Goal: Information Seeking & Learning: Learn about a topic

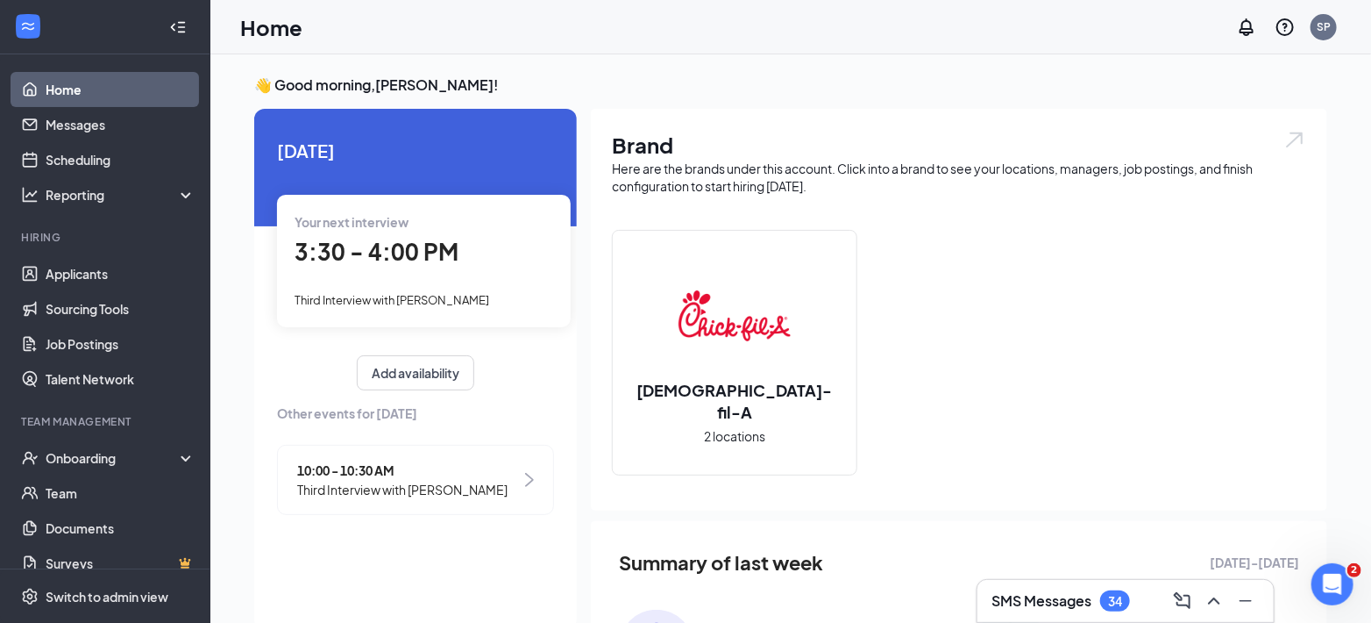
click at [358, 274] on div "Your next interview 3:30 - 4:00 PM Third Interview with [PERSON_NAME]" at bounding box center [424, 261] width 294 height 132
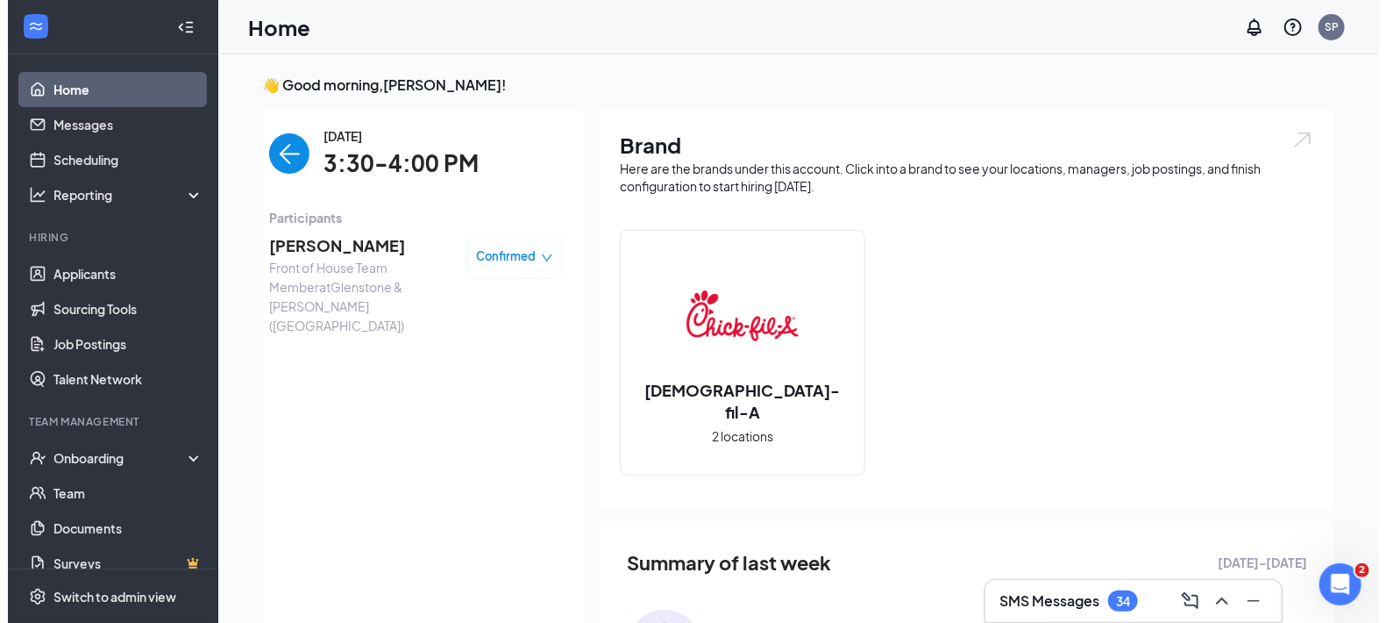
scroll to position [6, 0]
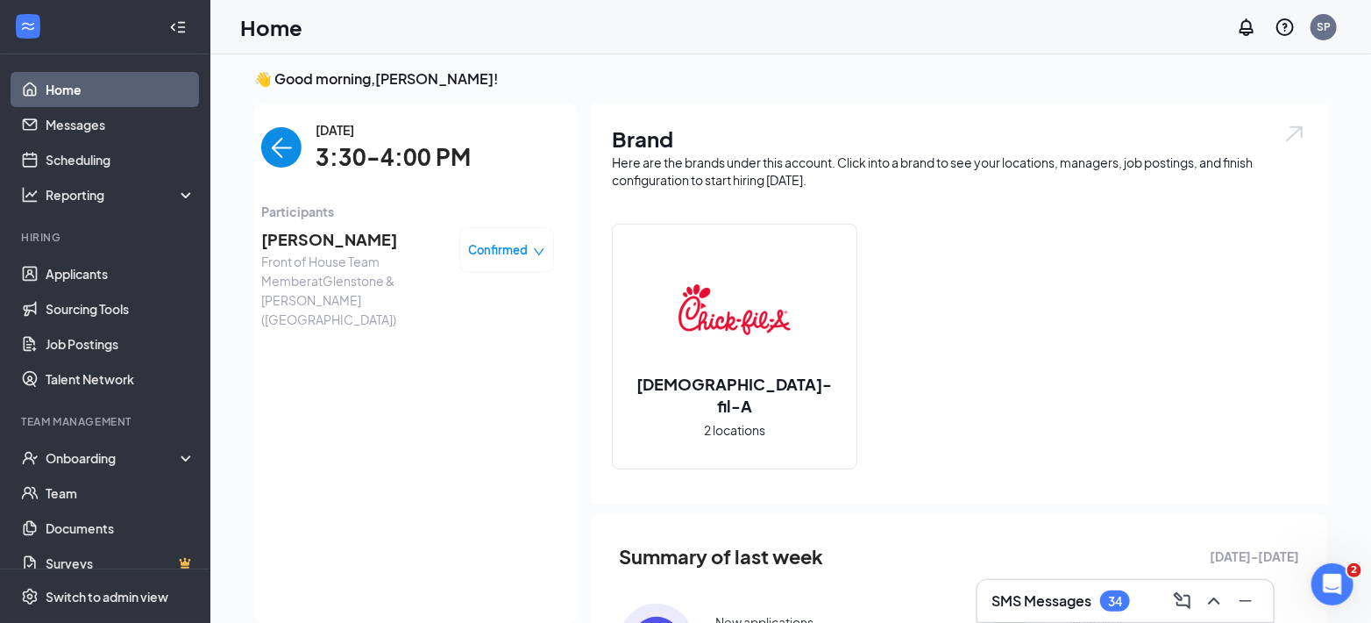
click at [305, 239] on span "[PERSON_NAME]" at bounding box center [353, 239] width 184 height 25
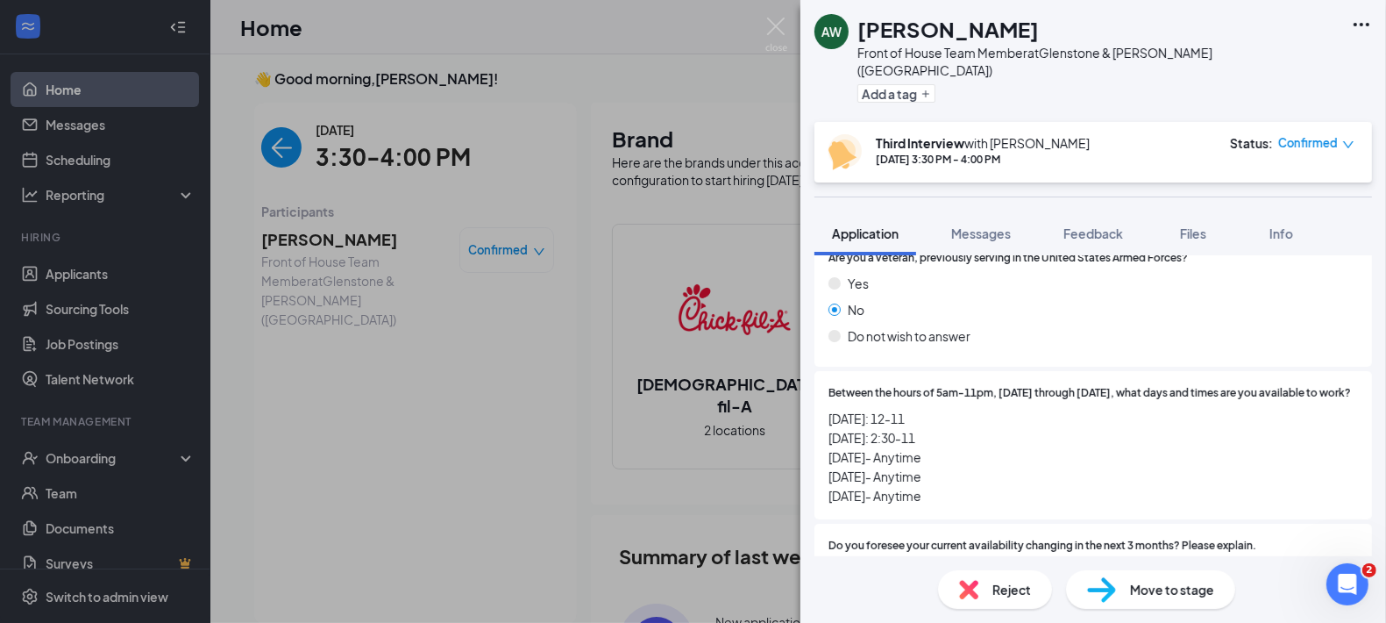
scroll to position [1072, 0]
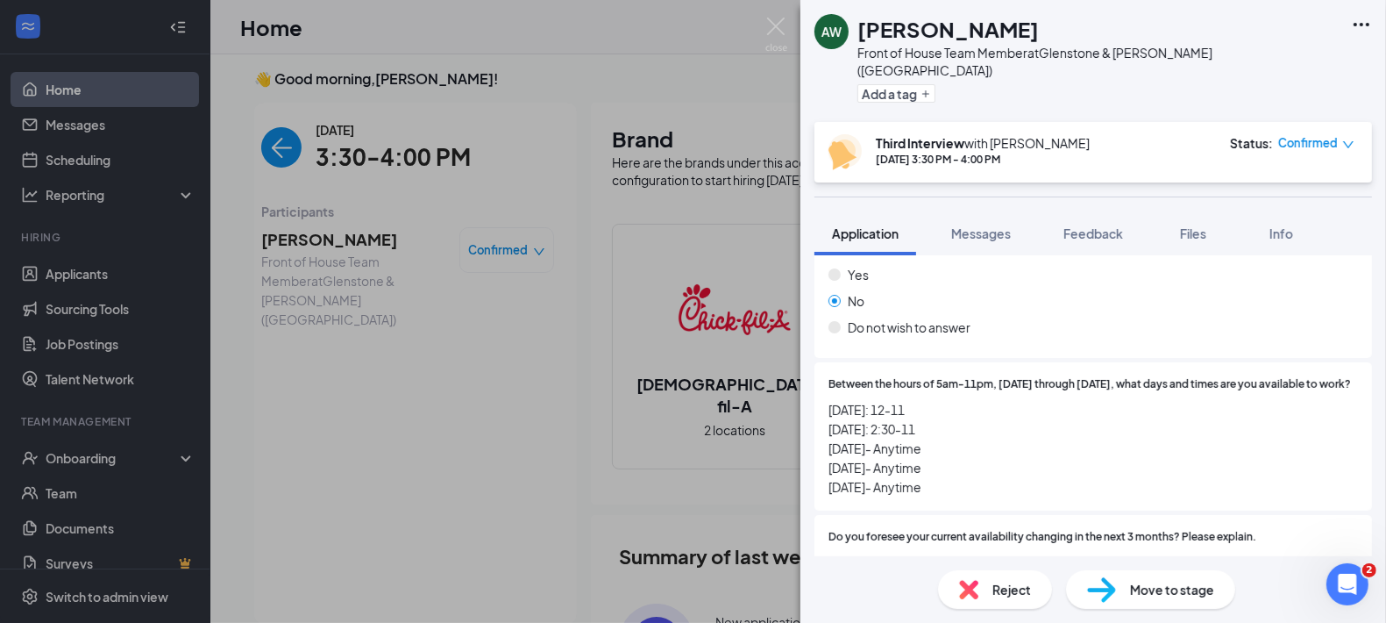
drag, startPoint x: 908, startPoint y: 472, endPoint x: 887, endPoint y: 465, distance: 23.0
click at [776, 494] on div "AW [PERSON_NAME] Front of House Team Member at [GEOGRAPHIC_DATA] & [PERSON_NAME…" at bounding box center [693, 311] width 1386 height 623
click at [901, 473] on span "[DATE]: 12-11 [DATE]: 2:30-11 [DATE]- Anytime [DATE]- Anytime [DATE]- Anytime" at bounding box center [1094, 448] width 530 height 96
drag, startPoint x: 930, startPoint y: 470, endPoint x: 824, endPoint y: 482, distance: 106.8
click at [824, 482] on div "Between the hours of 5am-11pm, [DATE] through [DATE], what days and times are y…" at bounding box center [1094, 436] width 558 height 148
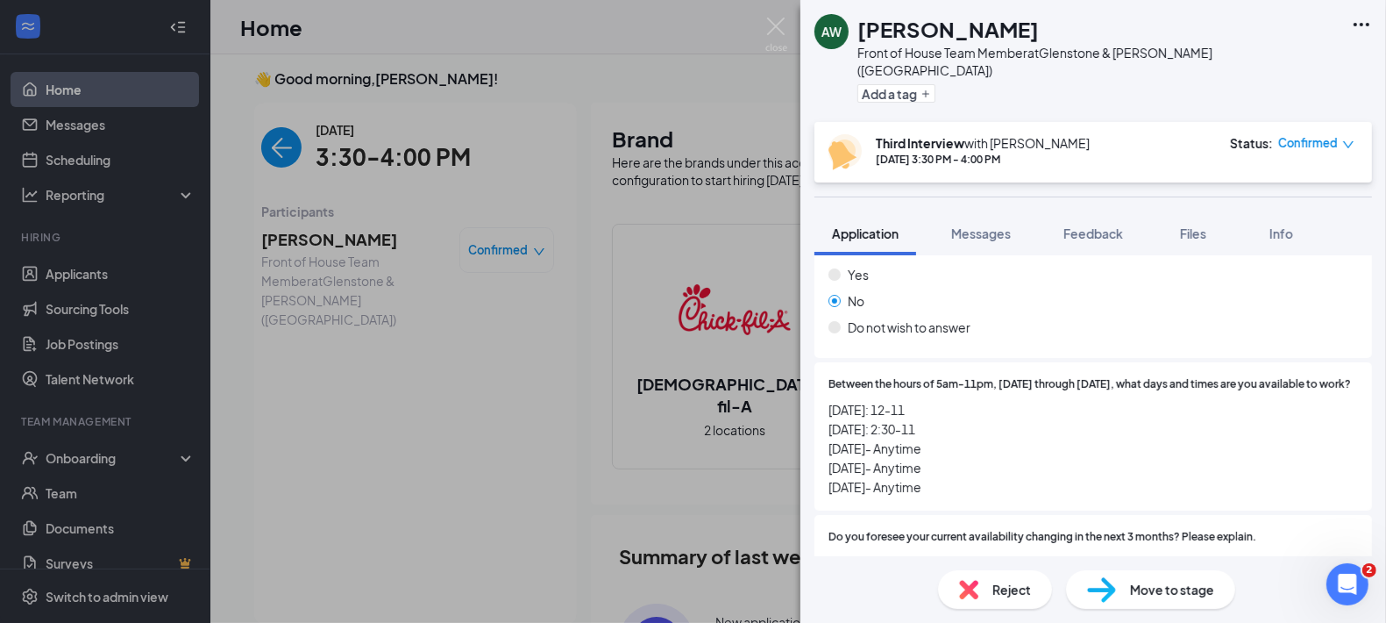
click at [846, 464] on span "[DATE]: 12-11 [DATE]: 2:30-11 [DATE]- Anytime [DATE]- Anytime [DATE]- Anytime" at bounding box center [1094, 448] width 530 height 96
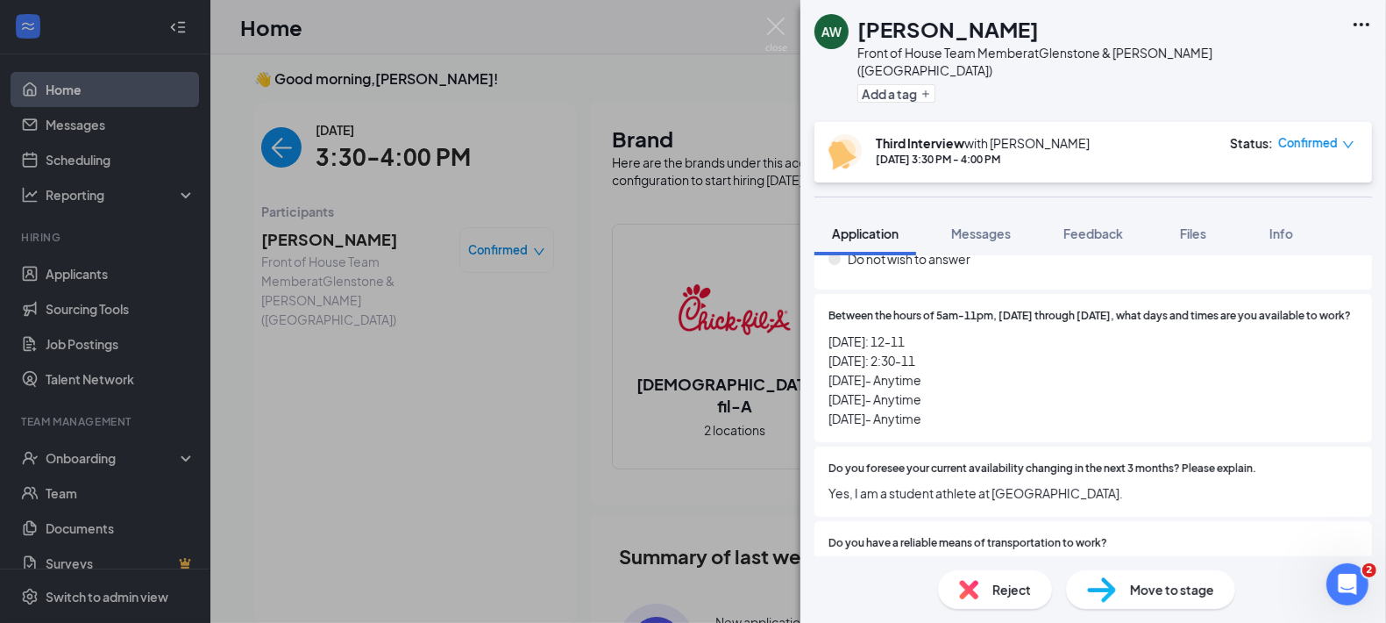
scroll to position [1169, 0]
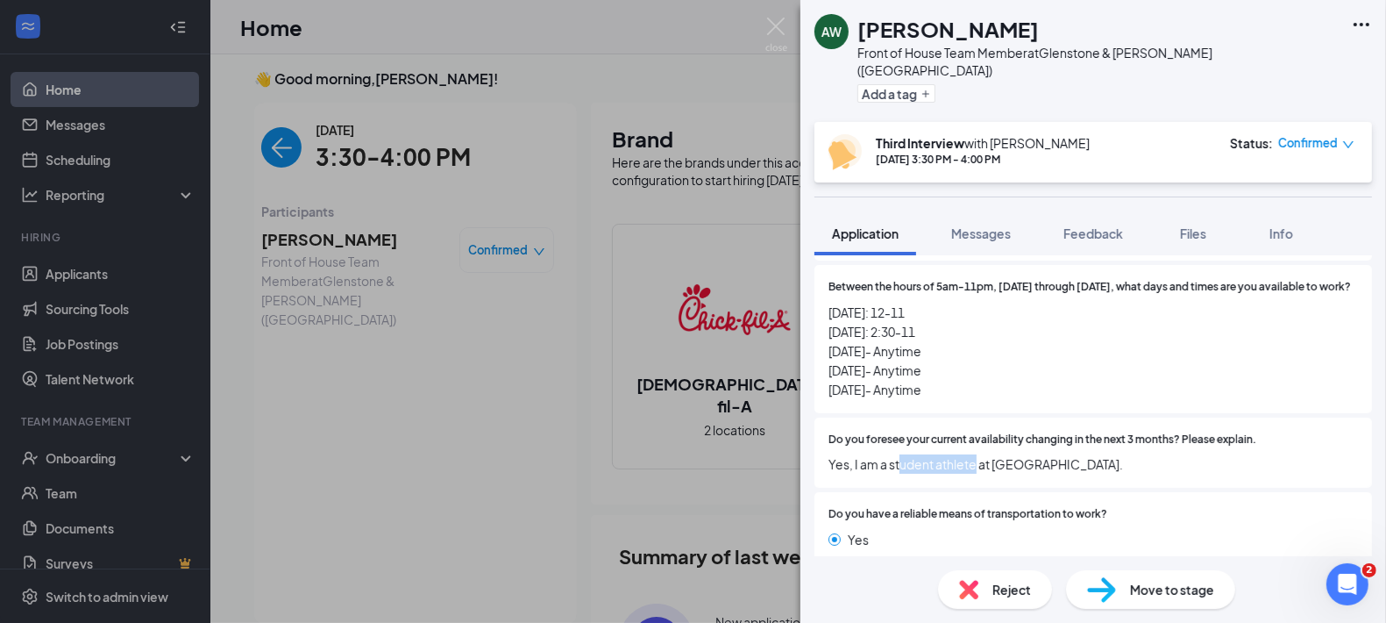
drag, startPoint x: 902, startPoint y: 447, endPoint x: 978, endPoint y: 445, distance: 75.5
click at [978, 454] on span "Yes, I am a student athlete at [GEOGRAPHIC_DATA]." at bounding box center [1094, 463] width 530 height 19
click at [980, 454] on span "Yes, I am a student athlete at [GEOGRAPHIC_DATA]." at bounding box center [1094, 463] width 530 height 19
drag, startPoint x: 943, startPoint y: 357, endPoint x: 807, endPoint y: 352, distance: 136.0
click at [807, 352] on div "Collapse all Application Phone [PHONE_NUMBER] Email [EMAIL_ADDRESS][DOMAIN_NAME…" at bounding box center [1094, 405] width 586 height 301
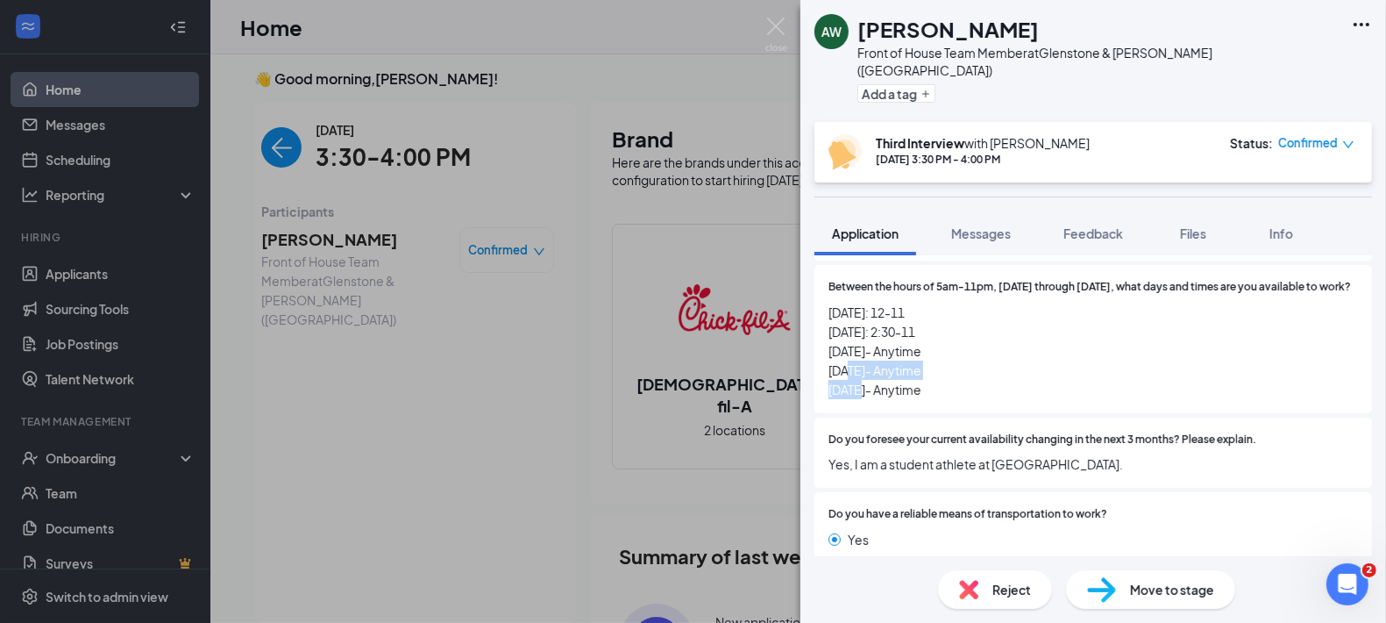
click at [946, 354] on span "[DATE]: 12-11 [DATE]: 2:30-11 [DATE]- Anytime [DATE]- Anytime [DATE]- Anytime" at bounding box center [1094, 351] width 530 height 96
drag, startPoint x: 931, startPoint y: 345, endPoint x: 872, endPoint y: 350, distance: 59.8
click at [829, 354] on span "[DATE]: 12-11 [DATE]: 2:30-11 [DATE]- Anytime [DATE]- Anytime [DATE]- Anytime" at bounding box center [1094, 351] width 530 height 96
drag, startPoint x: 847, startPoint y: 334, endPoint x: 969, endPoint y: 344, distance: 122.3
click at [968, 344] on span "[DATE]: 12-11 [DATE]: 2:30-11 [DATE]- Anytime [DATE]- Anytime [DATE]- Anytime" at bounding box center [1094, 351] width 530 height 96
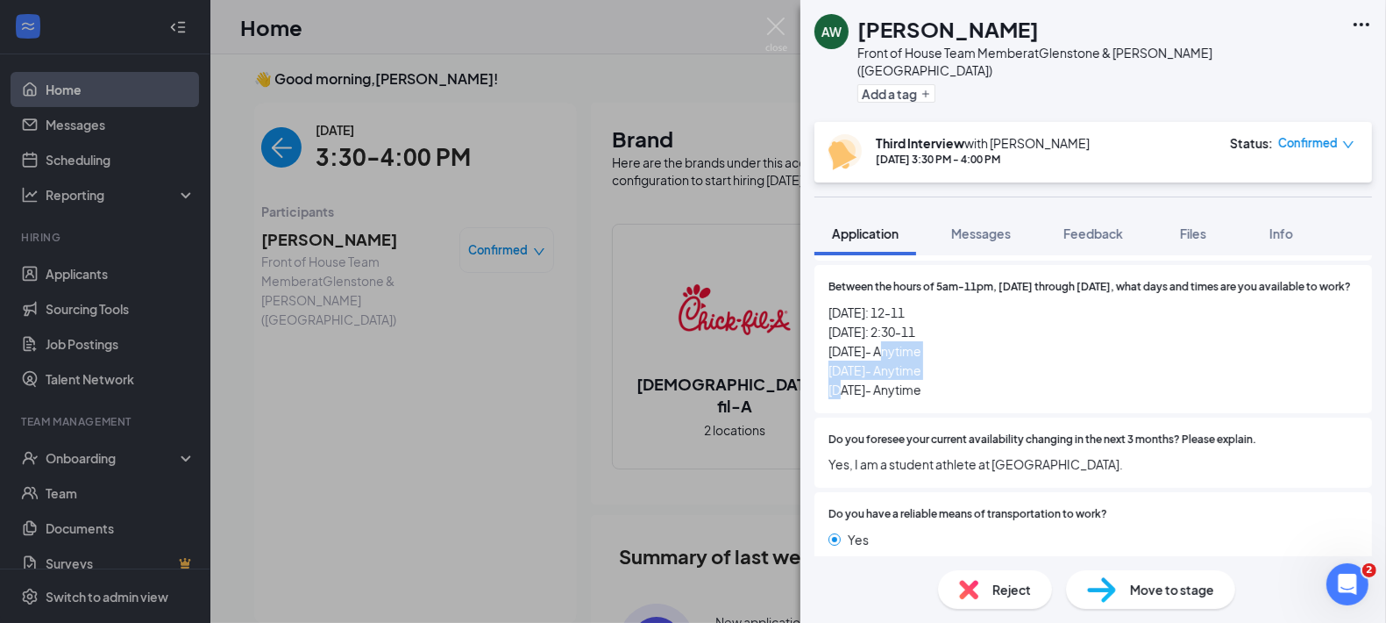
click at [949, 345] on span "[DATE]: 12-11 [DATE]: 2:30-11 [DATE]- Anytime [DATE]- Anytime [DATE]- Anytime" at bounding box center [1094, 351] width 530 height 96
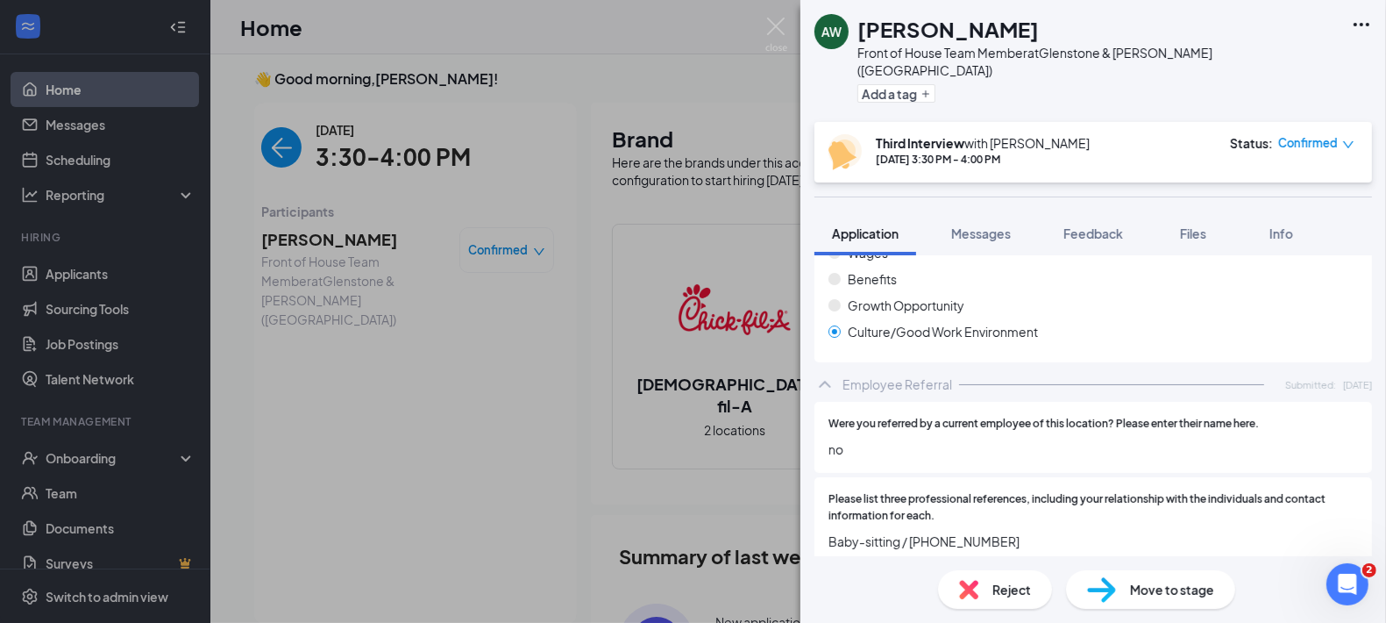
scroll to position [2329, 0]
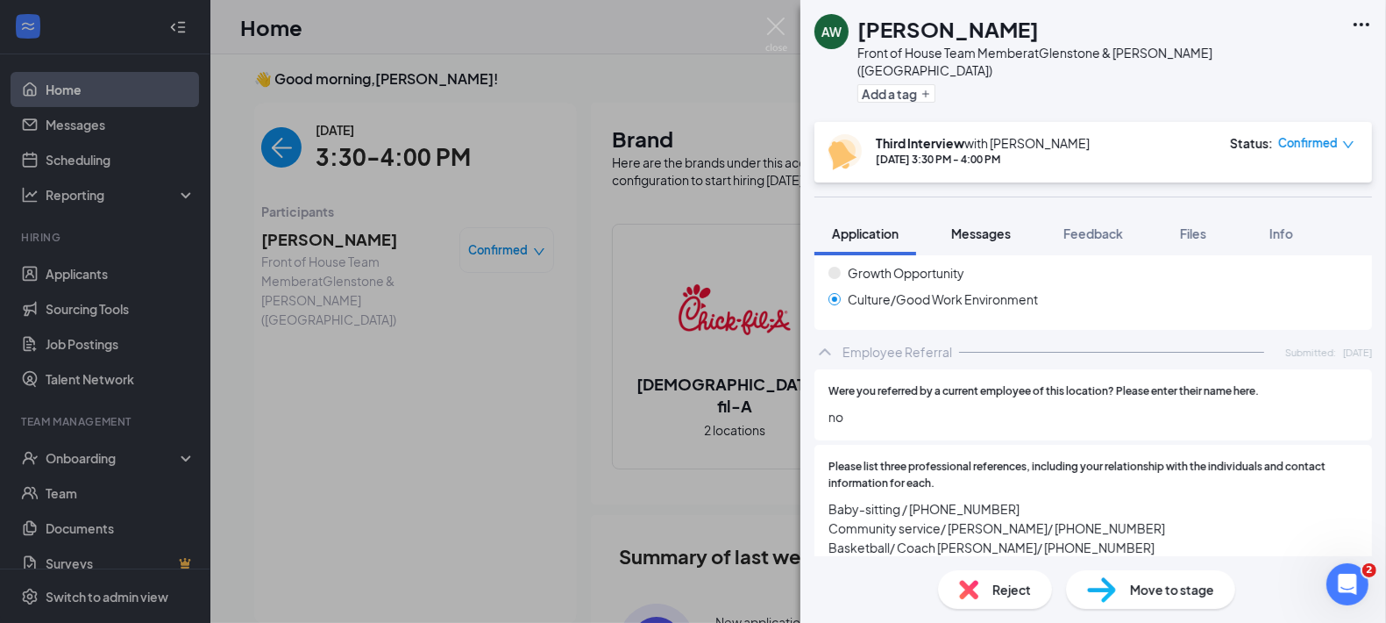
click at [989, 225] on span "Messages" at bounding box center [981, 233] width 60 height 16
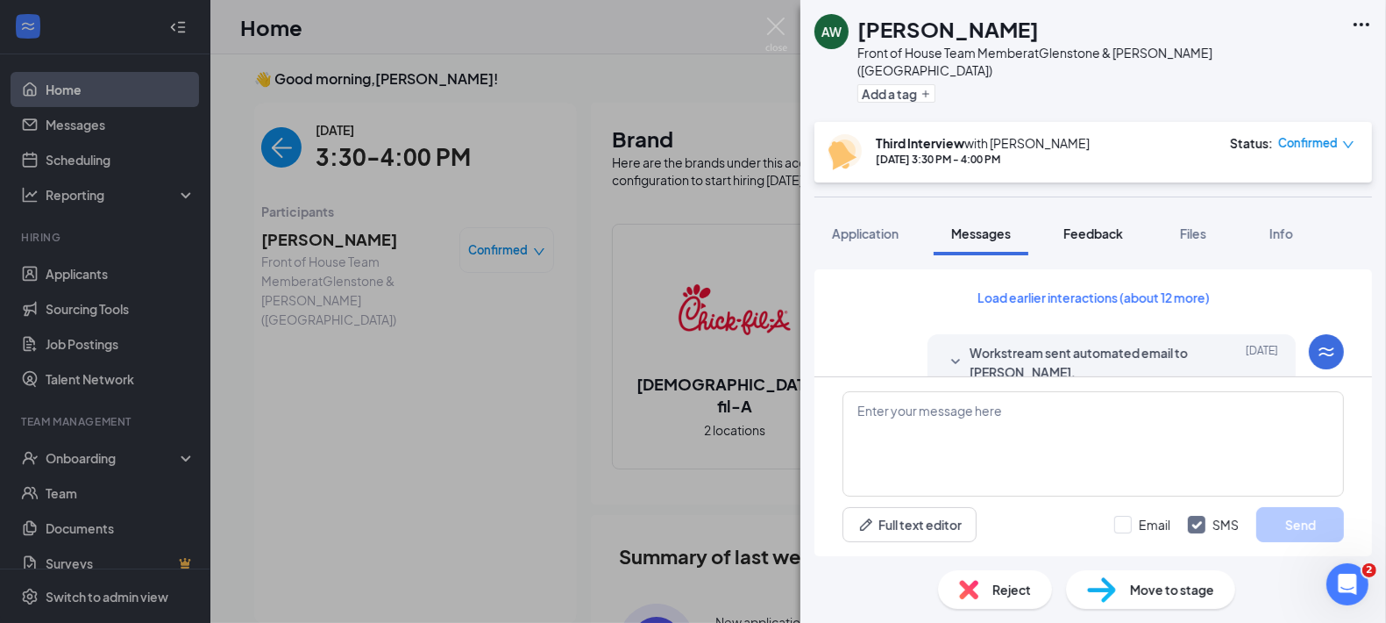
click at [1088, 225] on span "Feedback" at bounding box center [1094, 233] width 60 height 16
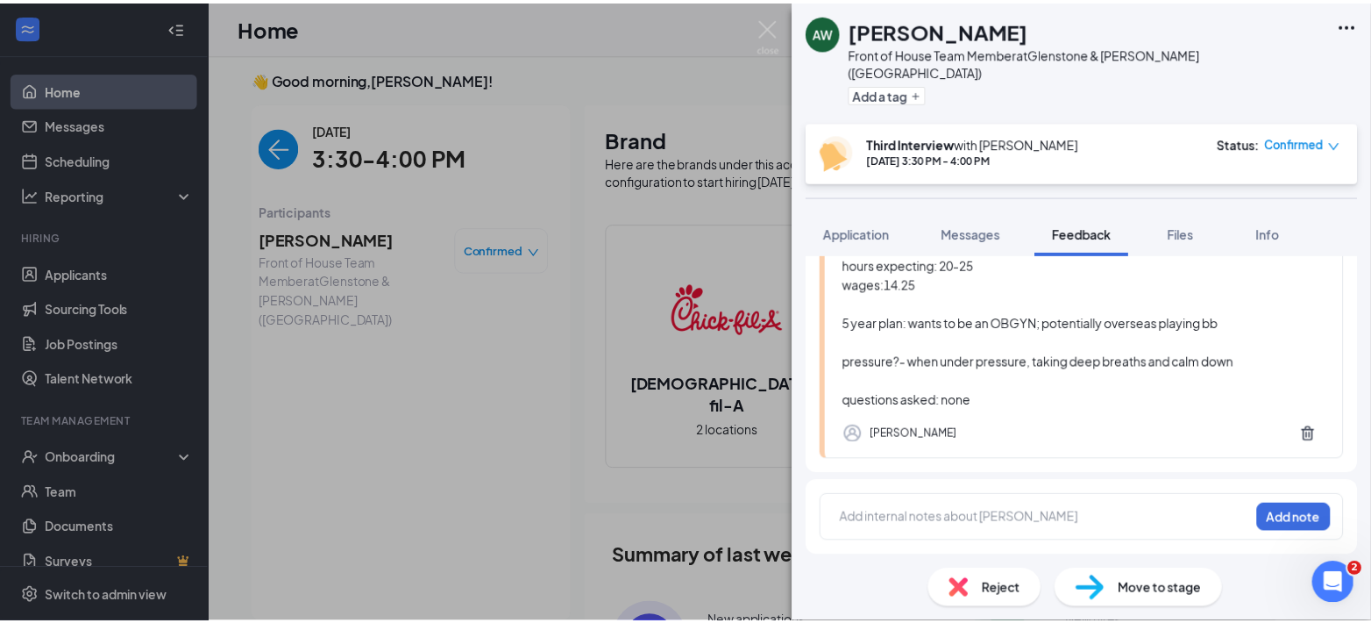
scroll to position [313, 0]
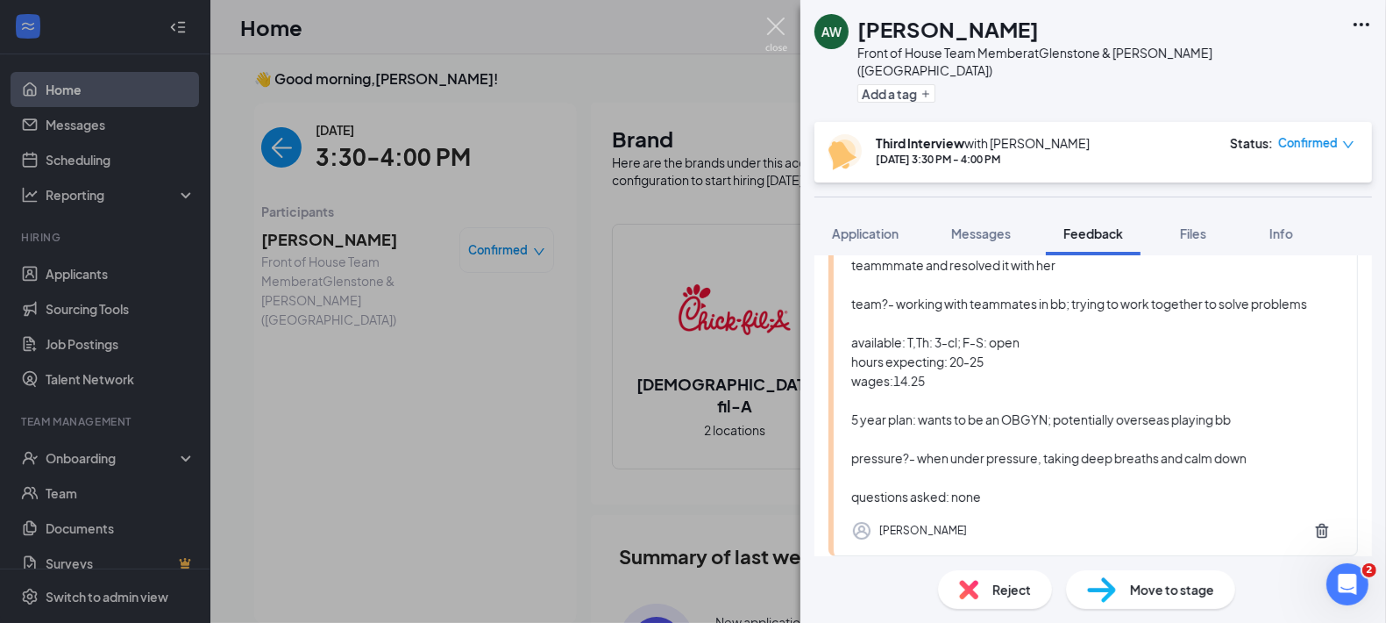
click at [778, 26] on img at bounding box center [776, 35] width 22 height 34
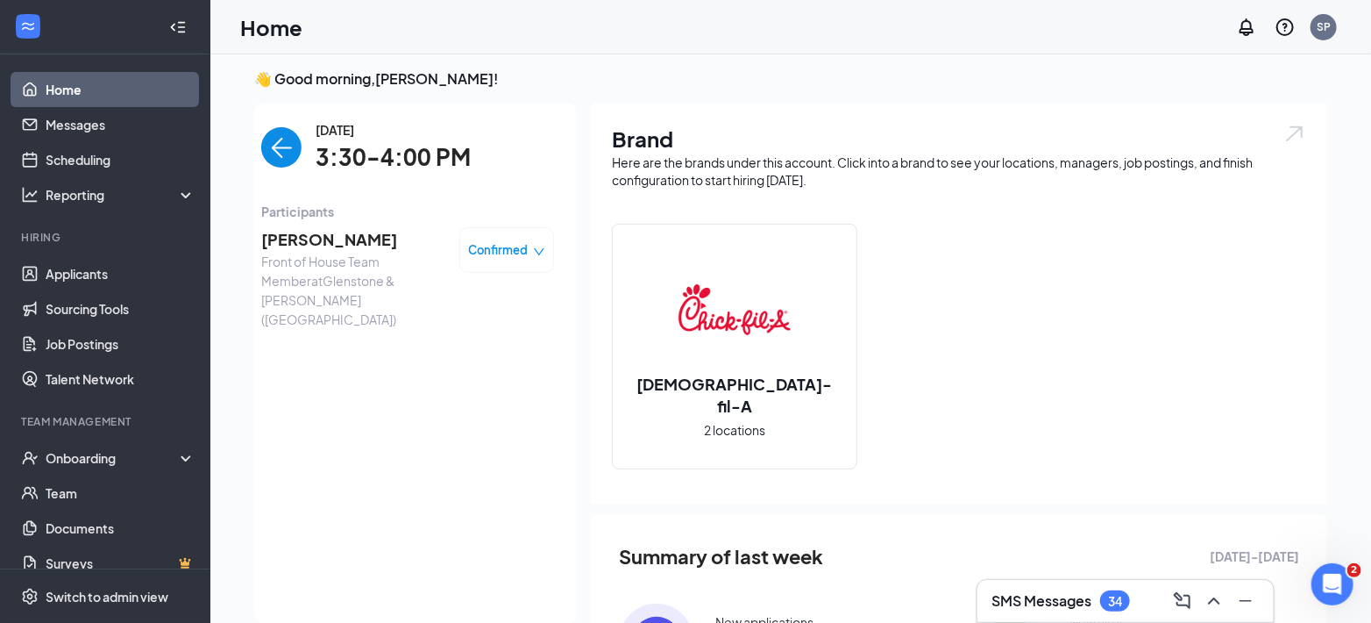
click at [281, 148] on img "back-button" at bounding box center [281, 147] width 40 height 40
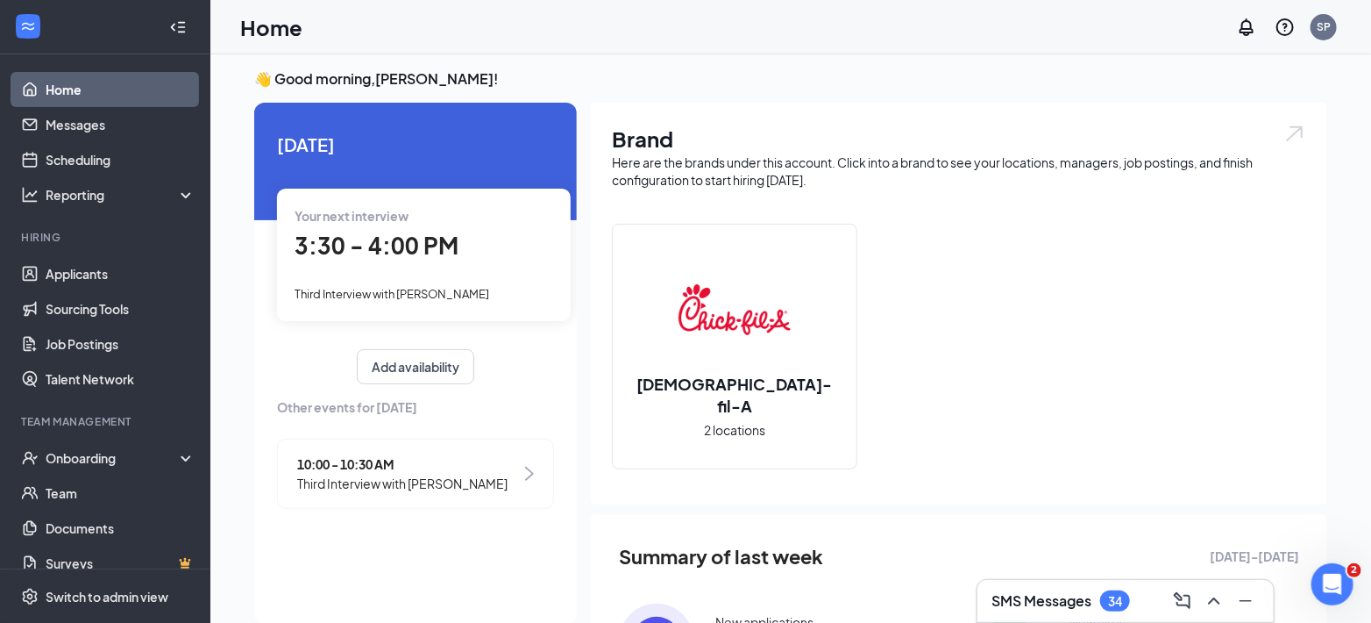
click at [426, 274] on div "Your next interview 3:30 - 4:00 PM Third Interview with [PERSON_NAME]" at bounding box center [424, 255] width 294 height 132
